Goal: Task Accomplishment & Management: Manage account settings

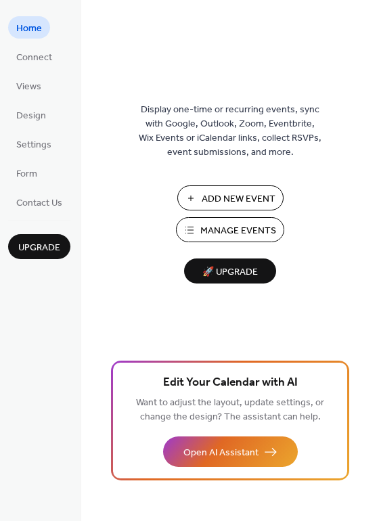
click at [231, 232] on span "Manage Events" at bounding box center [238, 231] width 76 height 14
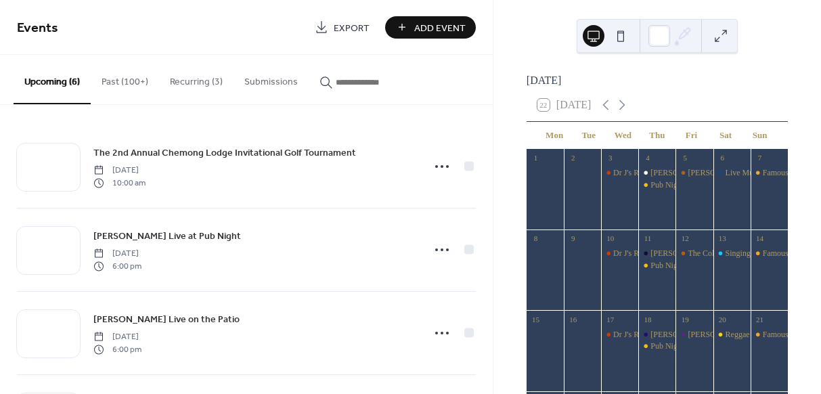
click at [126, 78] on button "Past (100+)" at bounding box center [125, 79] width 68 height 48
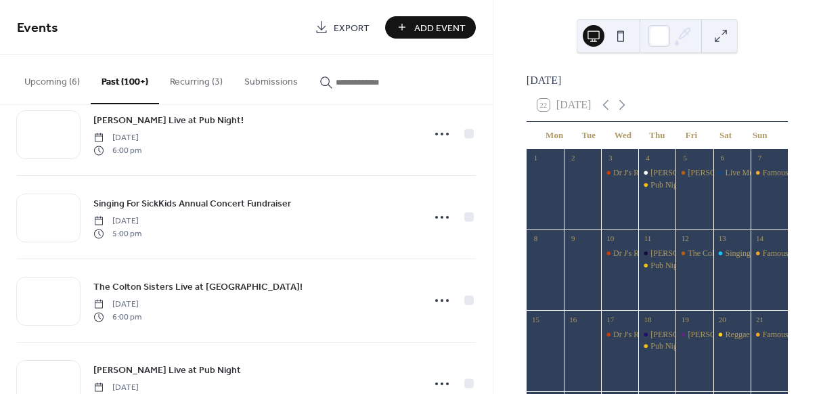
scroll to position [206, 0]
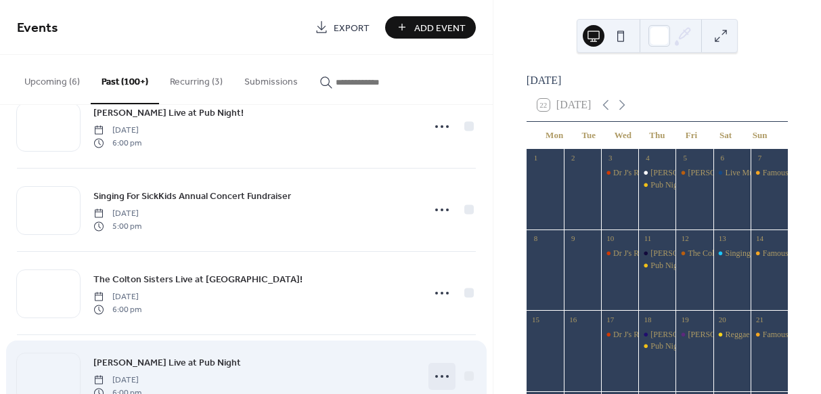
click at [431, 375] on icon at bounding box center [442, 376] width 22 height 22
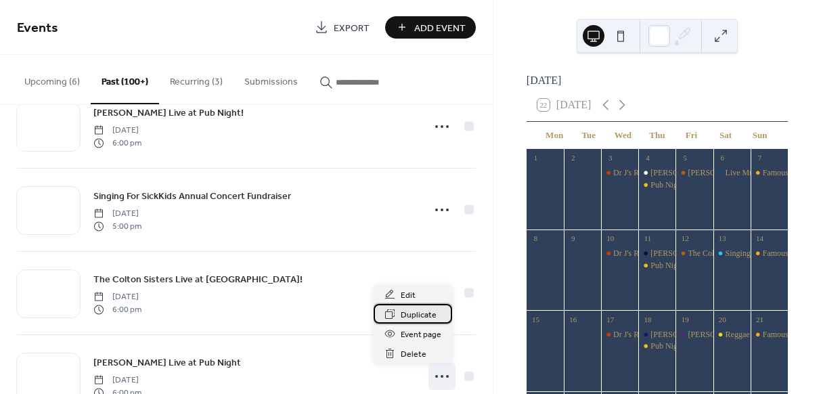
click at [422, 311] on span "Duplicate" at bounding box center [419, 315] width 36 height 14
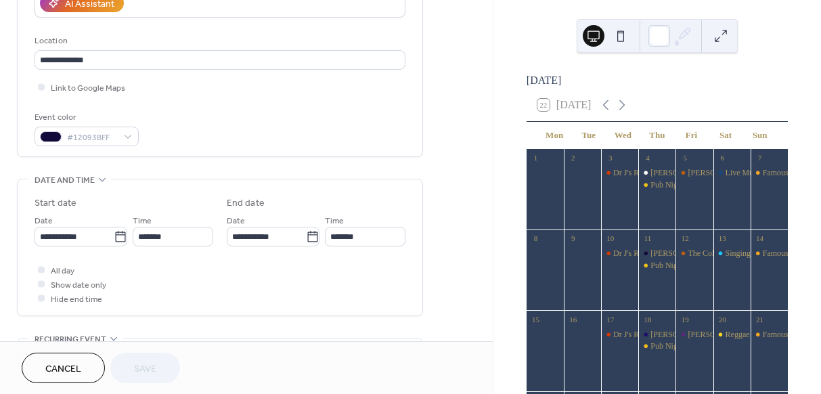
scroll to position [265, 0]
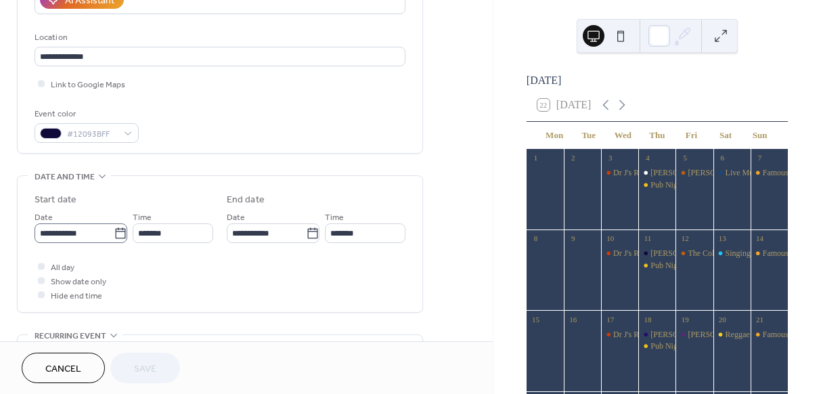
click at [118, 231] on icon at bounding box center [121, 234] width 14 height 14
click at [114, 231] on input "**********" at bounding box center [74, 233] width 79 height 20
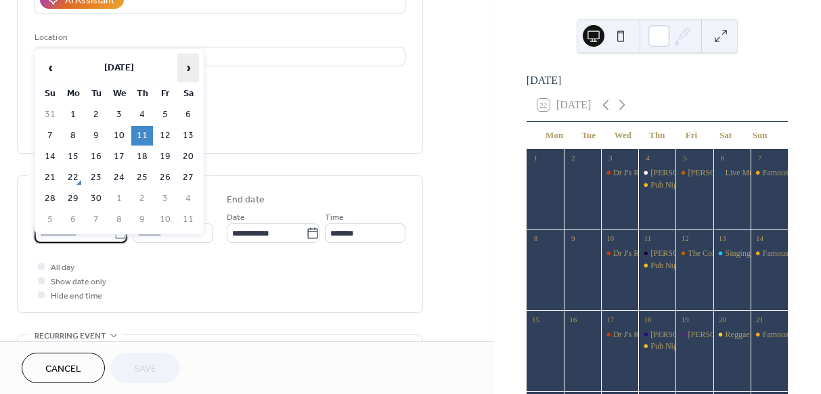
click at [188, 65] on span "›" at bounding box center [188, 67] width 20 height 27
click at [142, 156] on td "16" at bounding box center [142, 157] width 22 height 20
type input "**********"
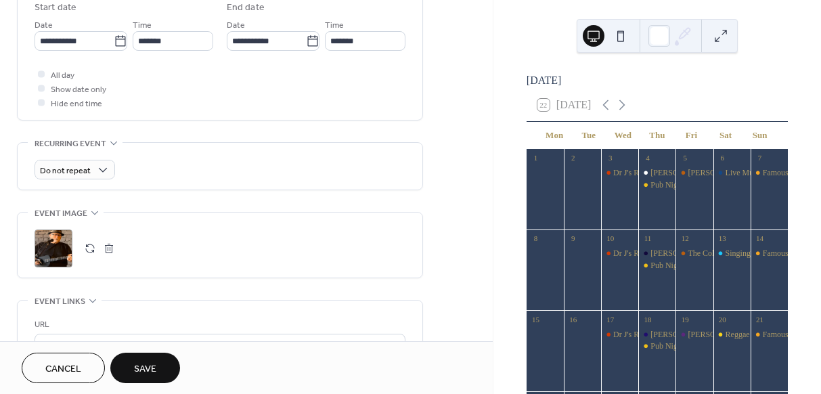
scroll to position [458, 0]
click at [143, 367] on span "Save" at bounding box center [145, 369] width 22 height 14
